Goal: Find specific page/section: Find specific page/section

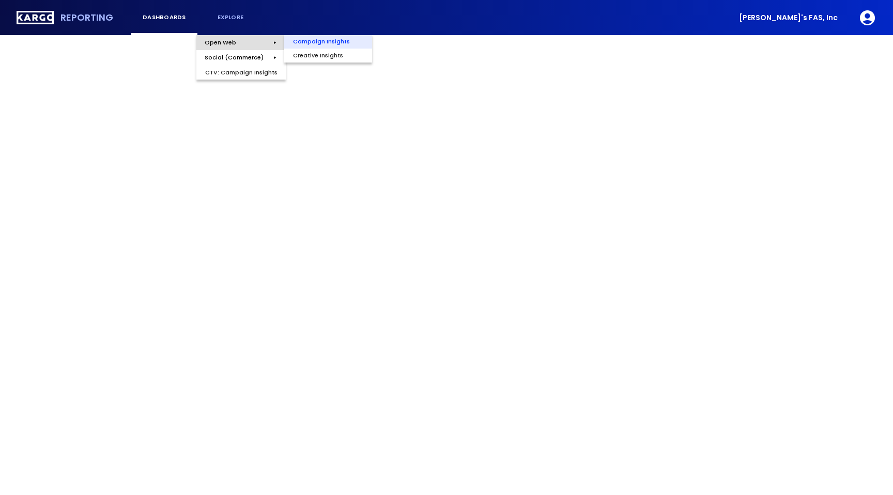
click at [324, 40] on div "Campaign Insights" at bounding box center [321, 41] width 74 height 14
